Goal: Find specific page/section

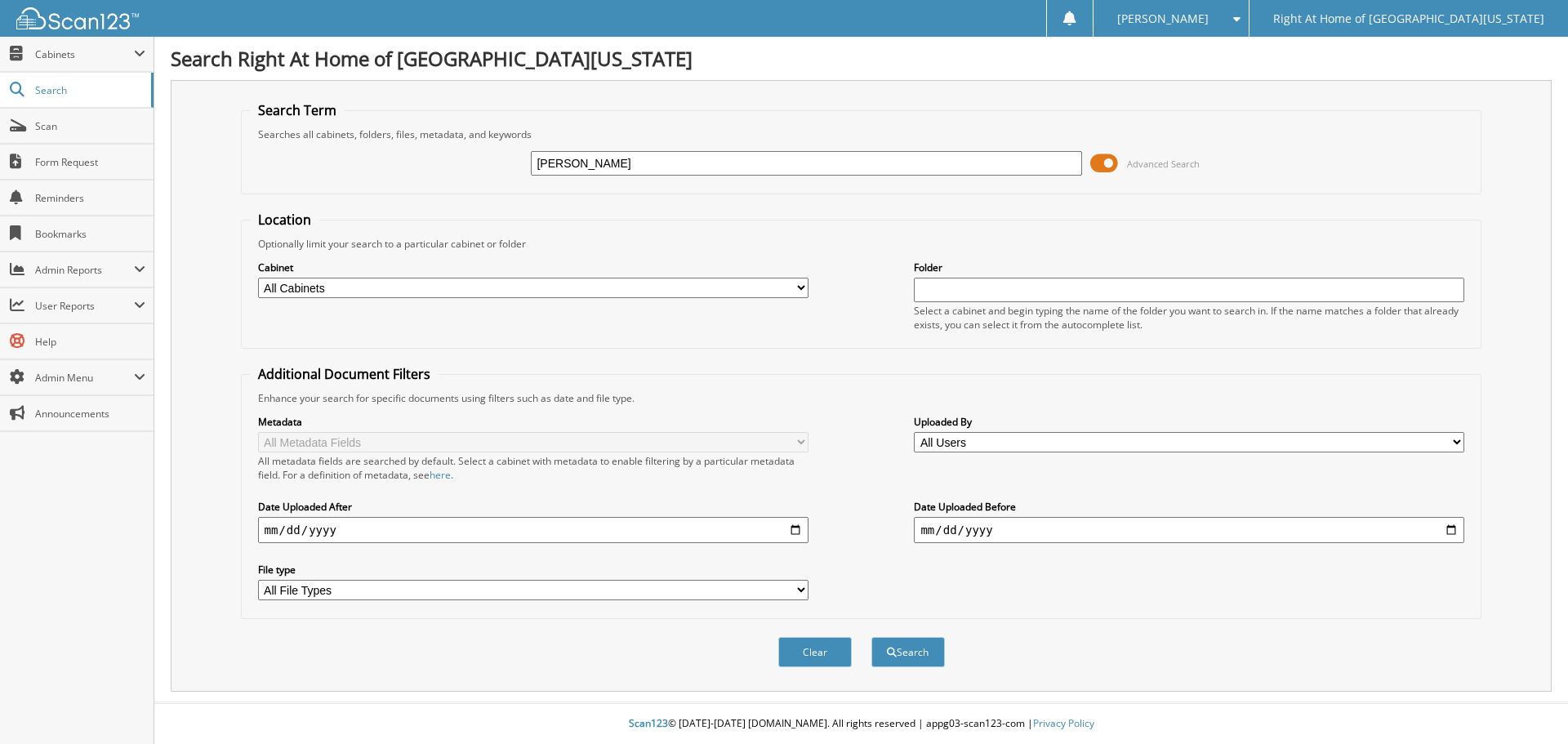
type input "[PERSON_NAME]"
click at [919, 646] on button "Search" at bounding box center [908, 653] width 74 height 30
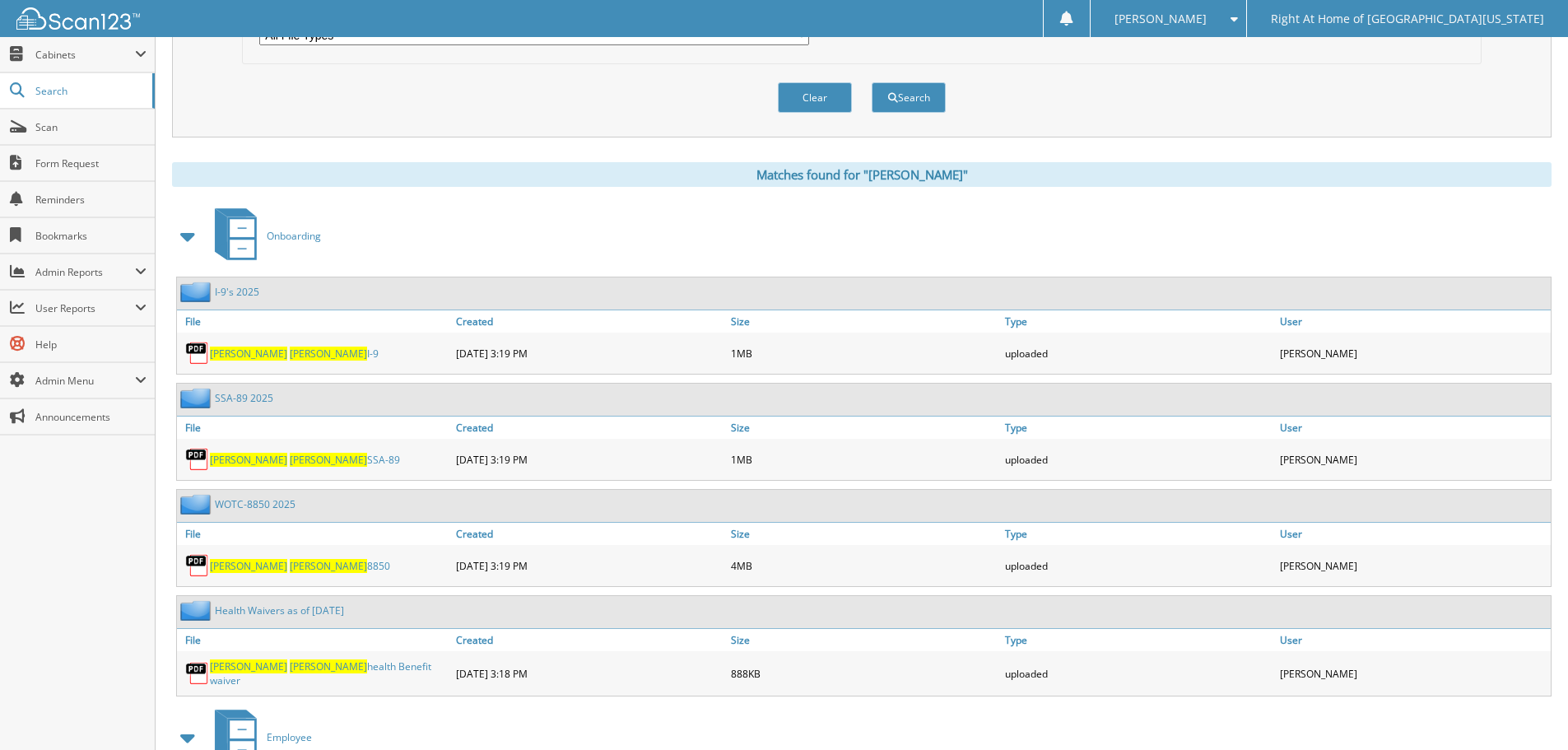
scroll to position [733, 0]
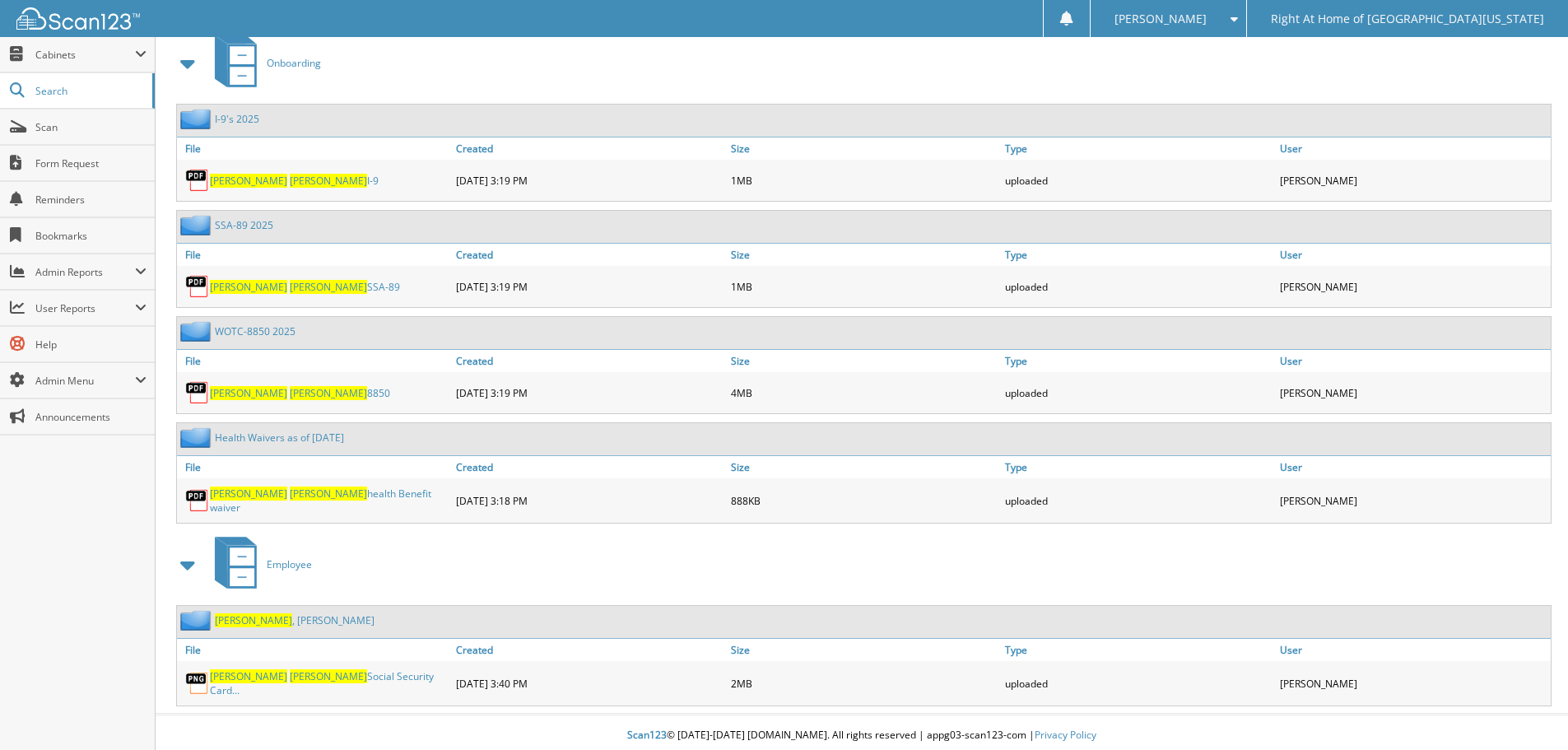
click at [306, 616] on link "[DEMOGRAPHIC_DATA][PERSON_NAME]" at bounding box center [294, 620] width 160 height 14
